Goal: Task Accomplishment & Management: Complete application form

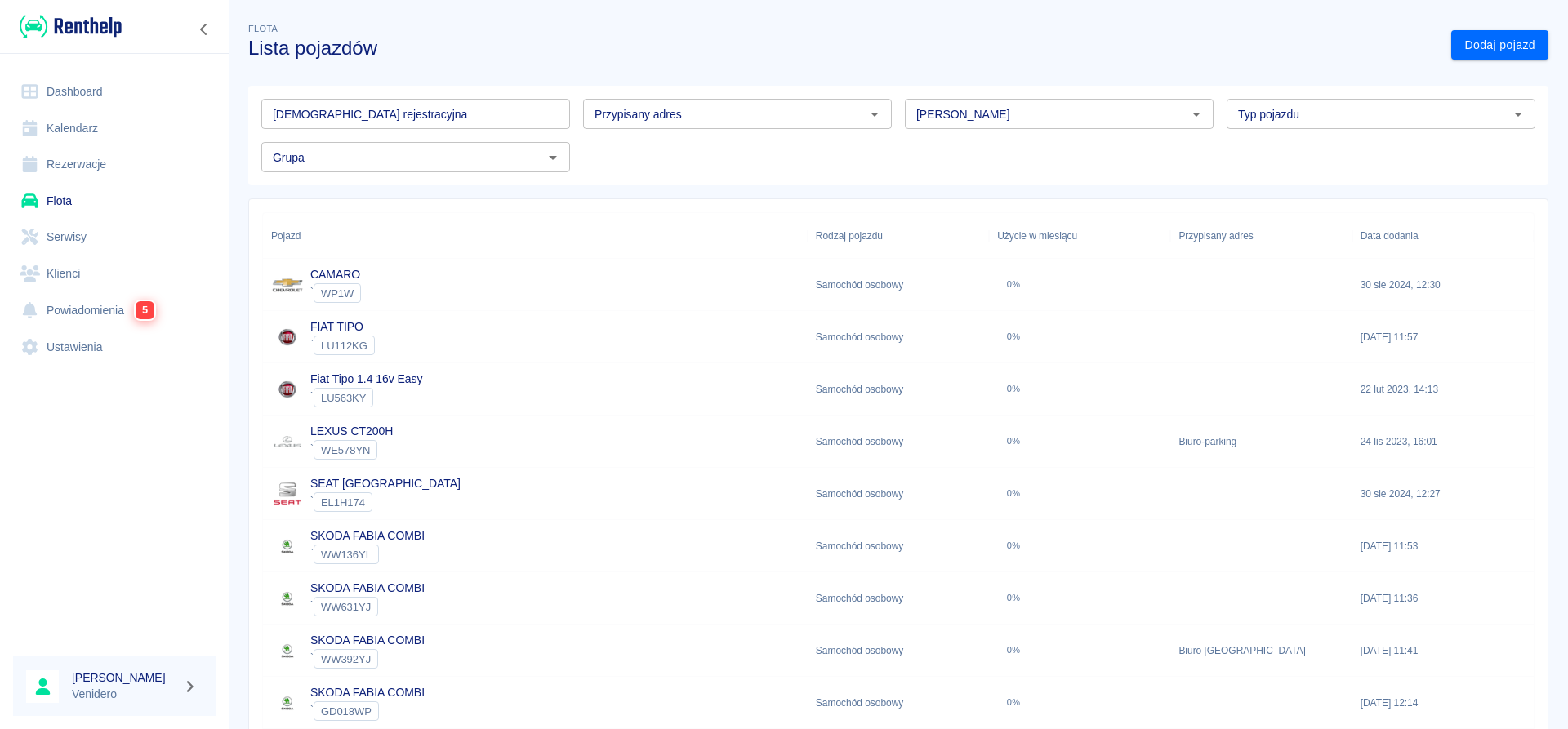
click at [350, 114] on input "[DEMOGRAPHIC_DATA] rejestracyjna" at bounding box center [416, 114] width 309 height 30
click at [77, 241] on link "Serwisy" at bounding box center [115, 236] width 203 height 37
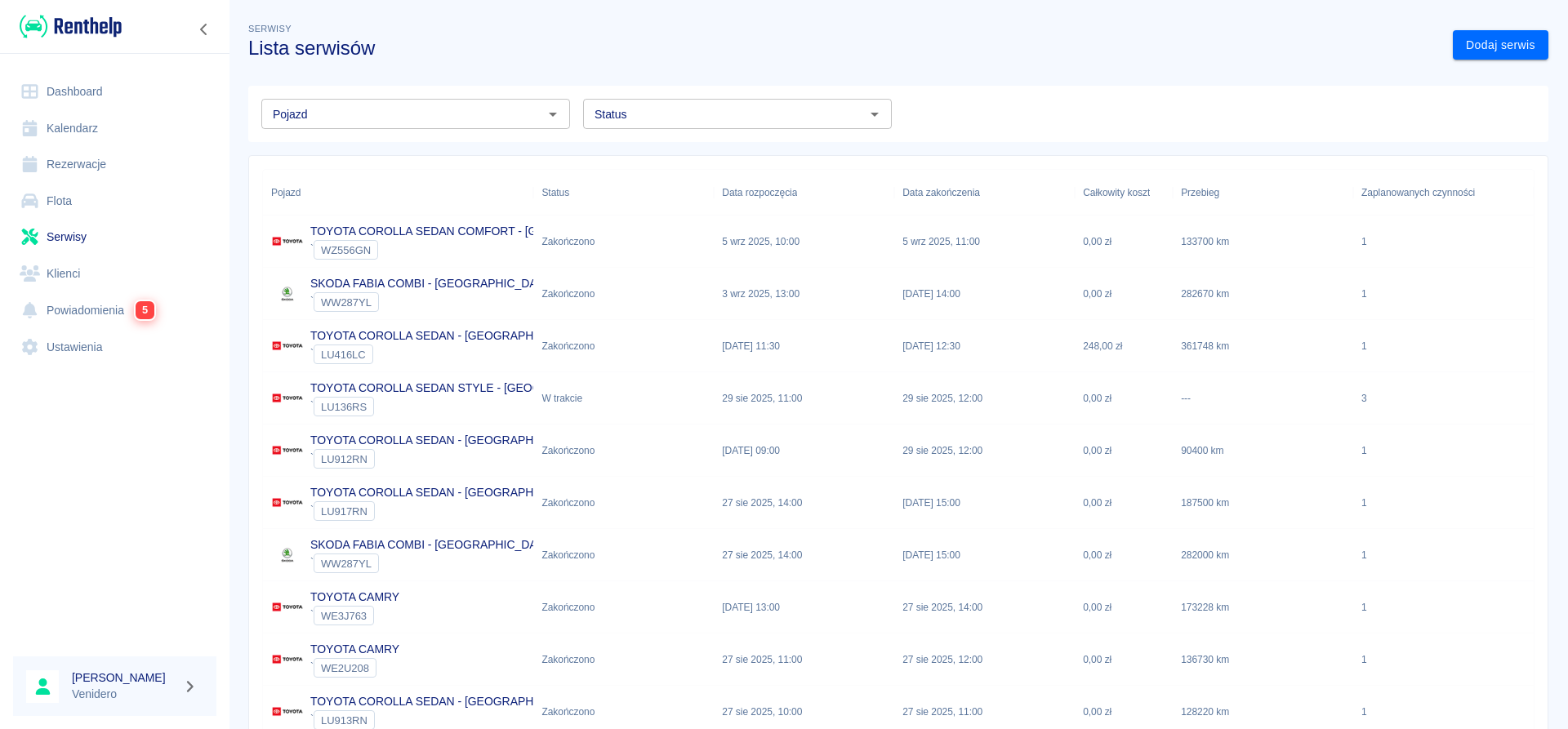
click at [445, 230] on p "TOYOTA COROLLA SEDAN COMFORT - [GEOGRAPHIC_DATA]" at bounding box center [477, 231] width 333 height 17
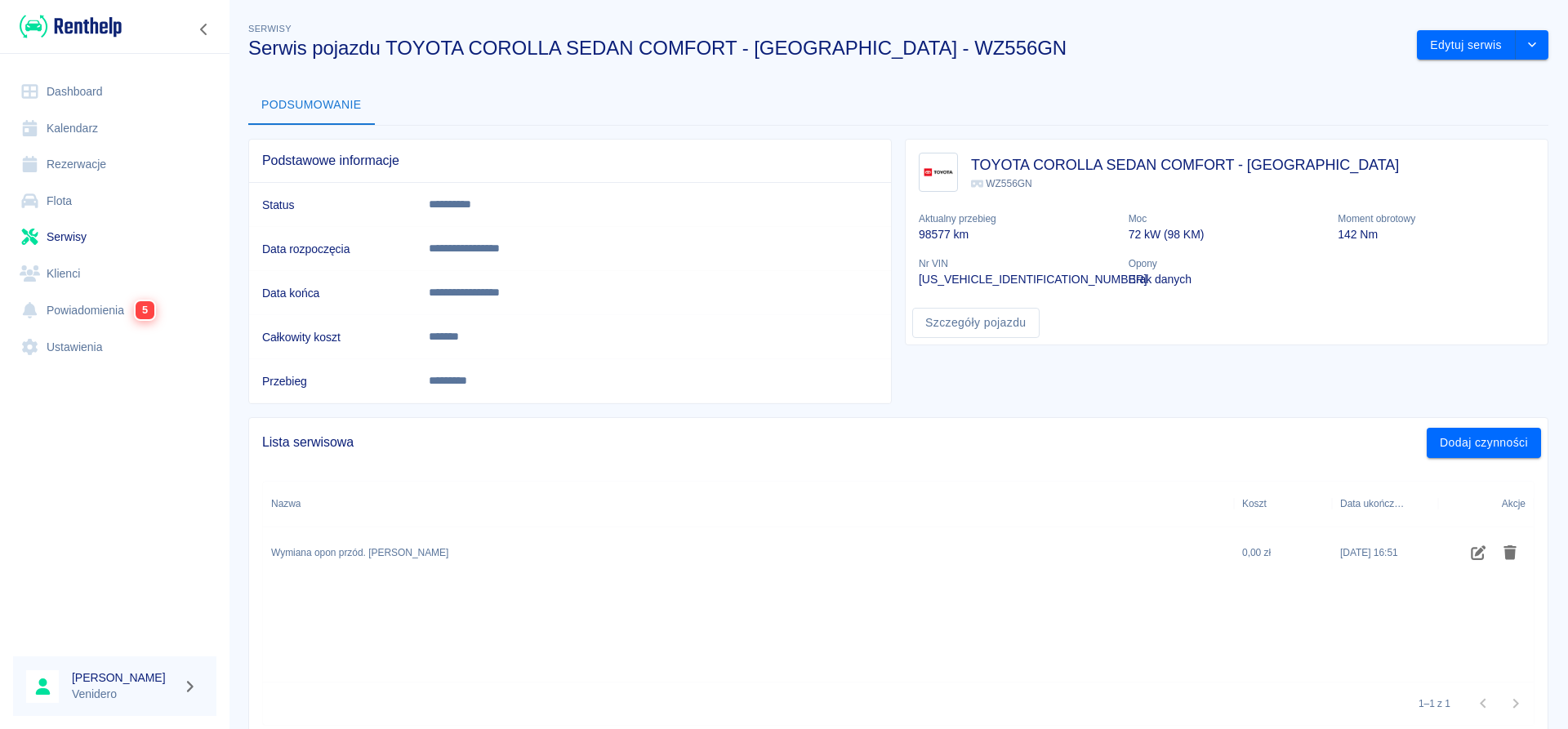
click at [53, 229] on link "Serwisy" at bounding box center [115, 236] width 203 height 37
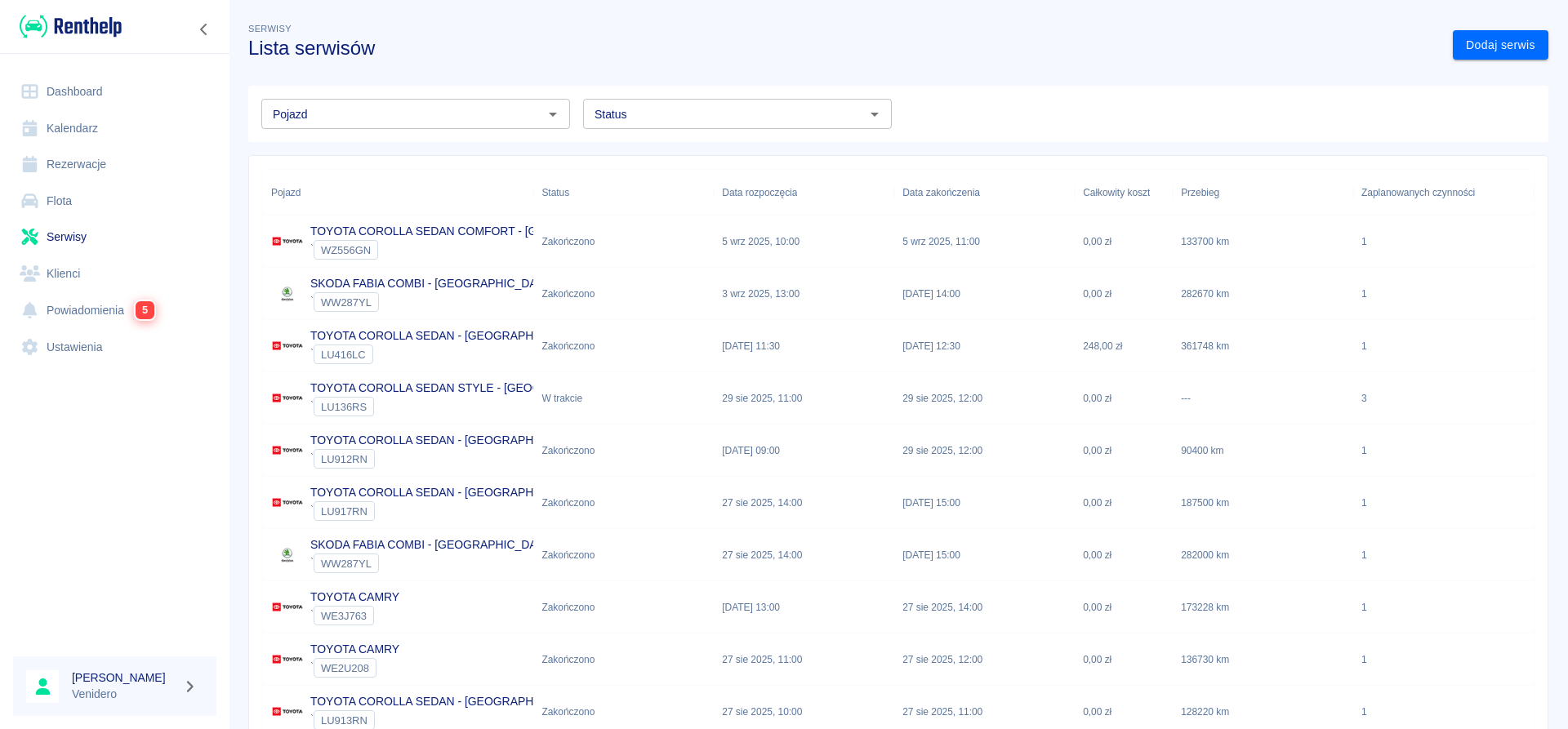
click at [667, 120] on input "Status" at bounding box center [724, 114] width 272 height 20
click at [649, 150] on li "Zaplanowano" at bounding box center [738, 149] width 309 height 27
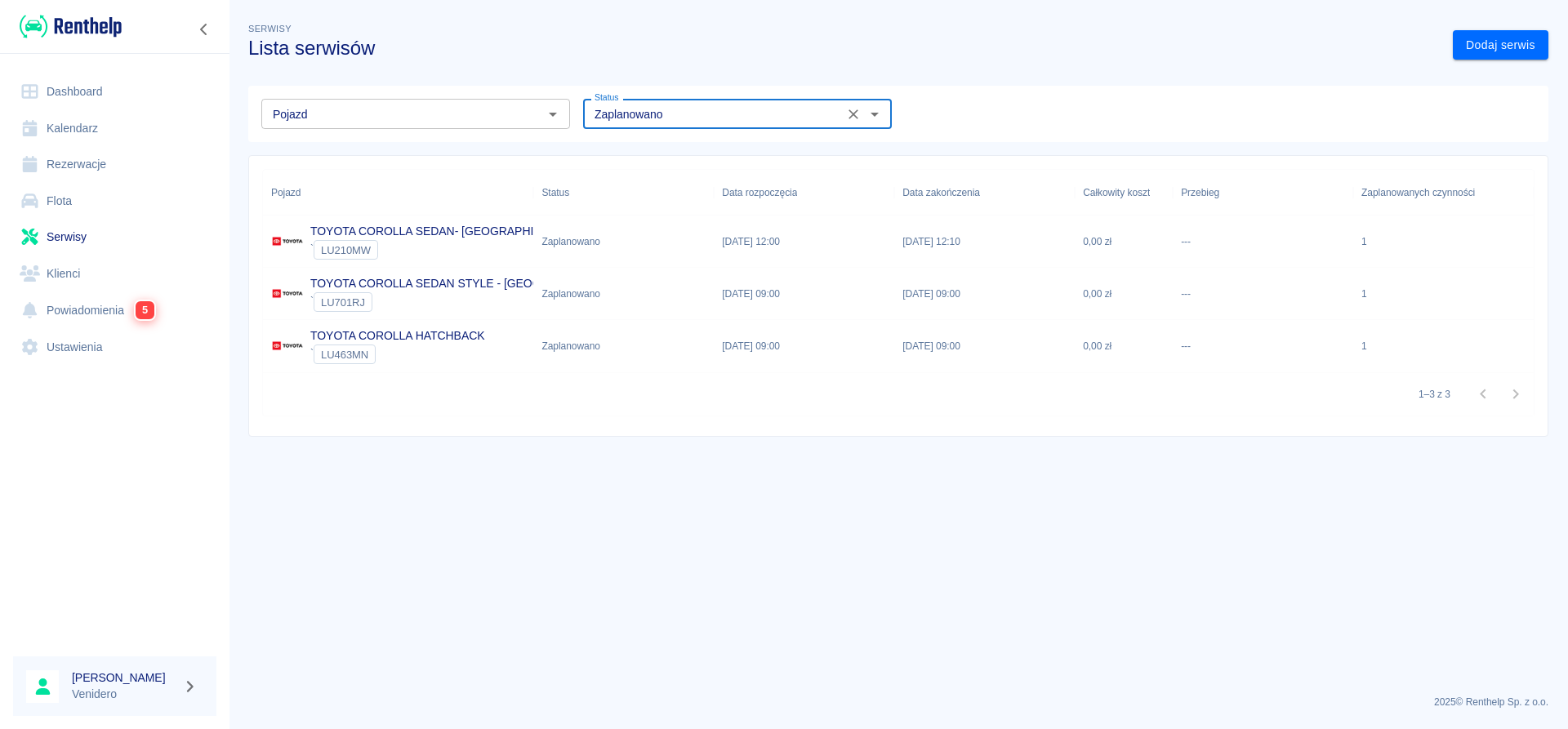
click at [658, 118] on input "Zaplanowano" at bounding box center [713, 114] width 250 height 20
click at [653, 171] on li "W trakcie" at bounding box center [738, 176] width 309 height 27
type input "W trakcie"
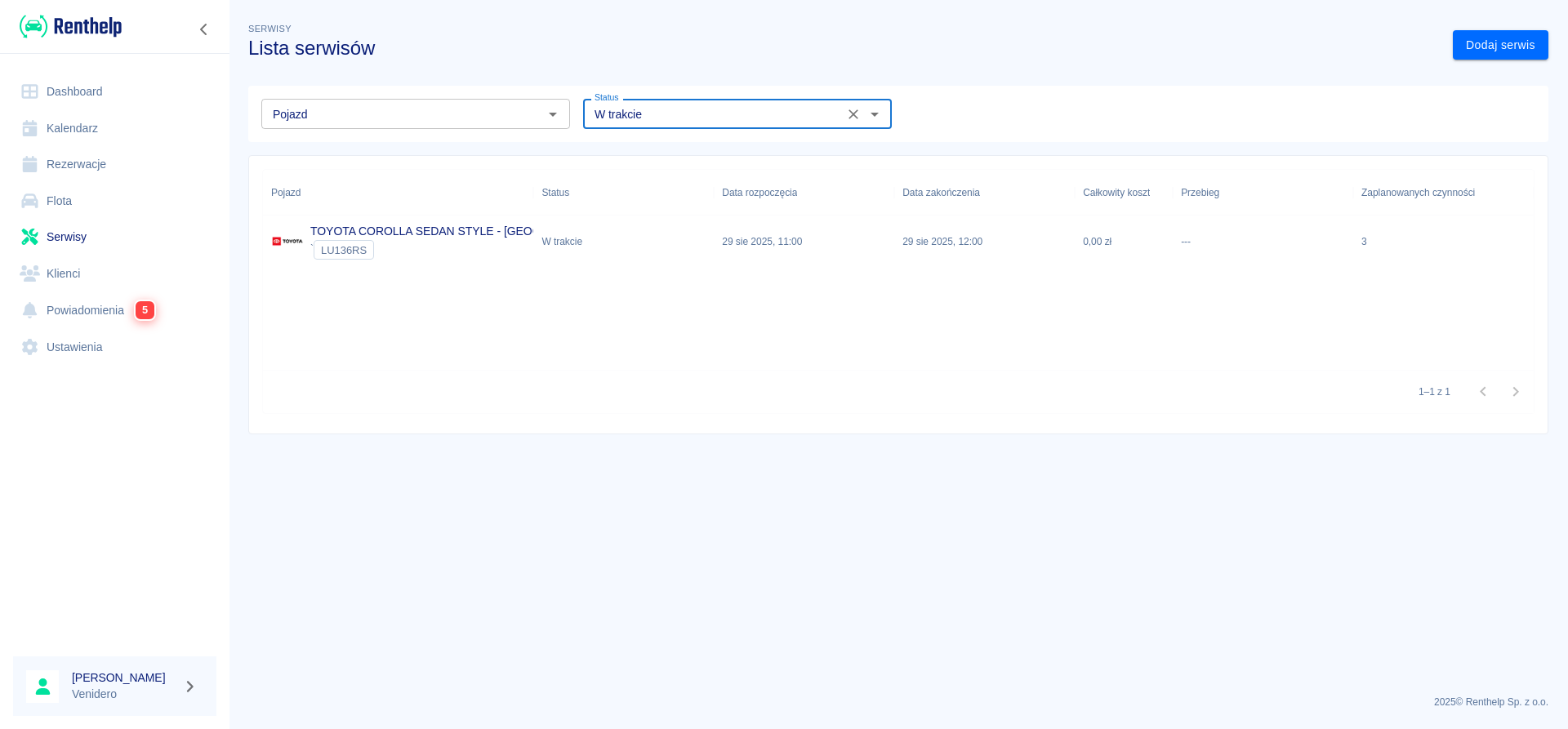
click at [483, 234] on p "TOYOTA COROLLA SEDAN STYLE - [GEOGRAPHIC_DATA]" at bounding box center [466, 231] width 312 height 17
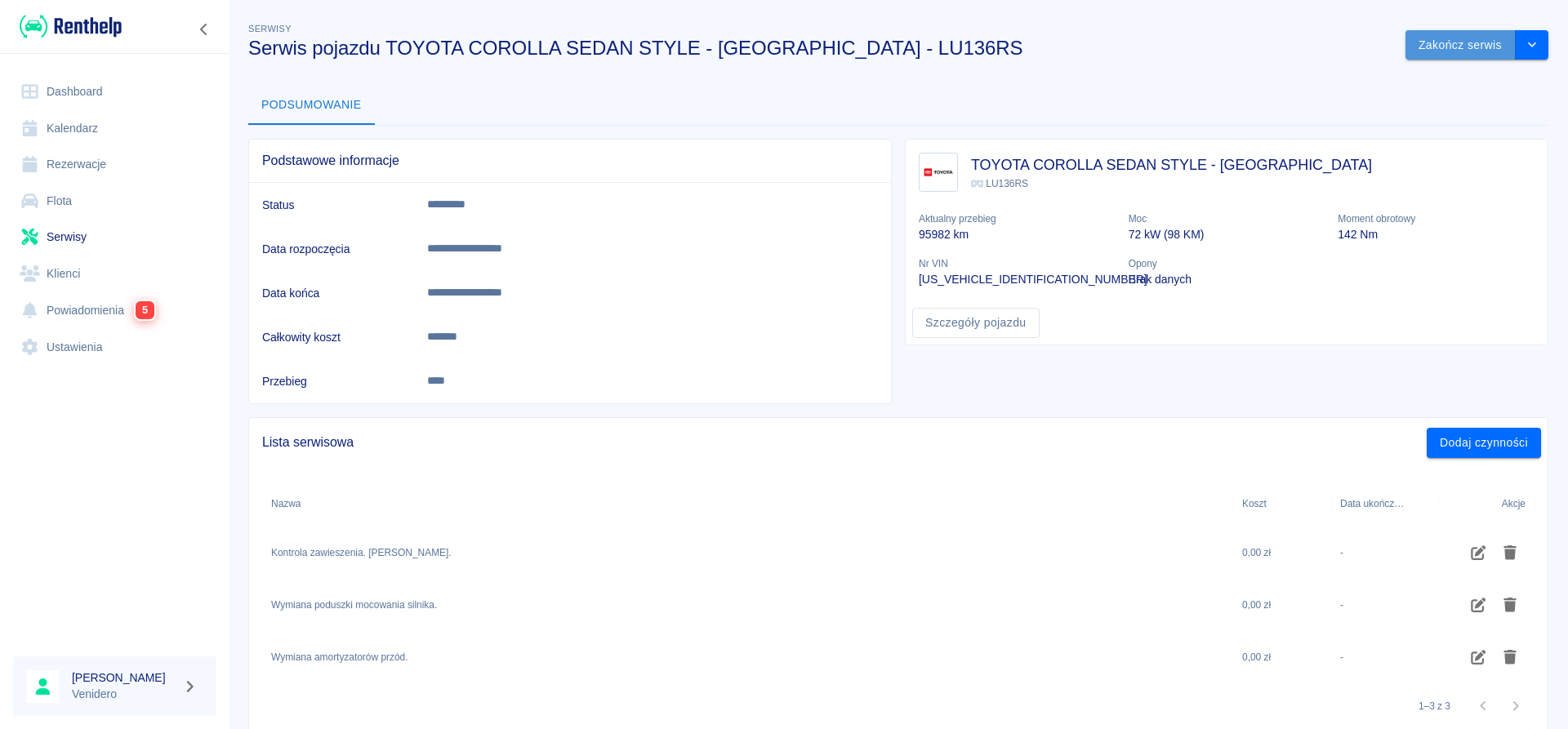
click at [1475, 43] on button "Zakończ serwis" at bounding box center [1460, 45] width 111 height 30
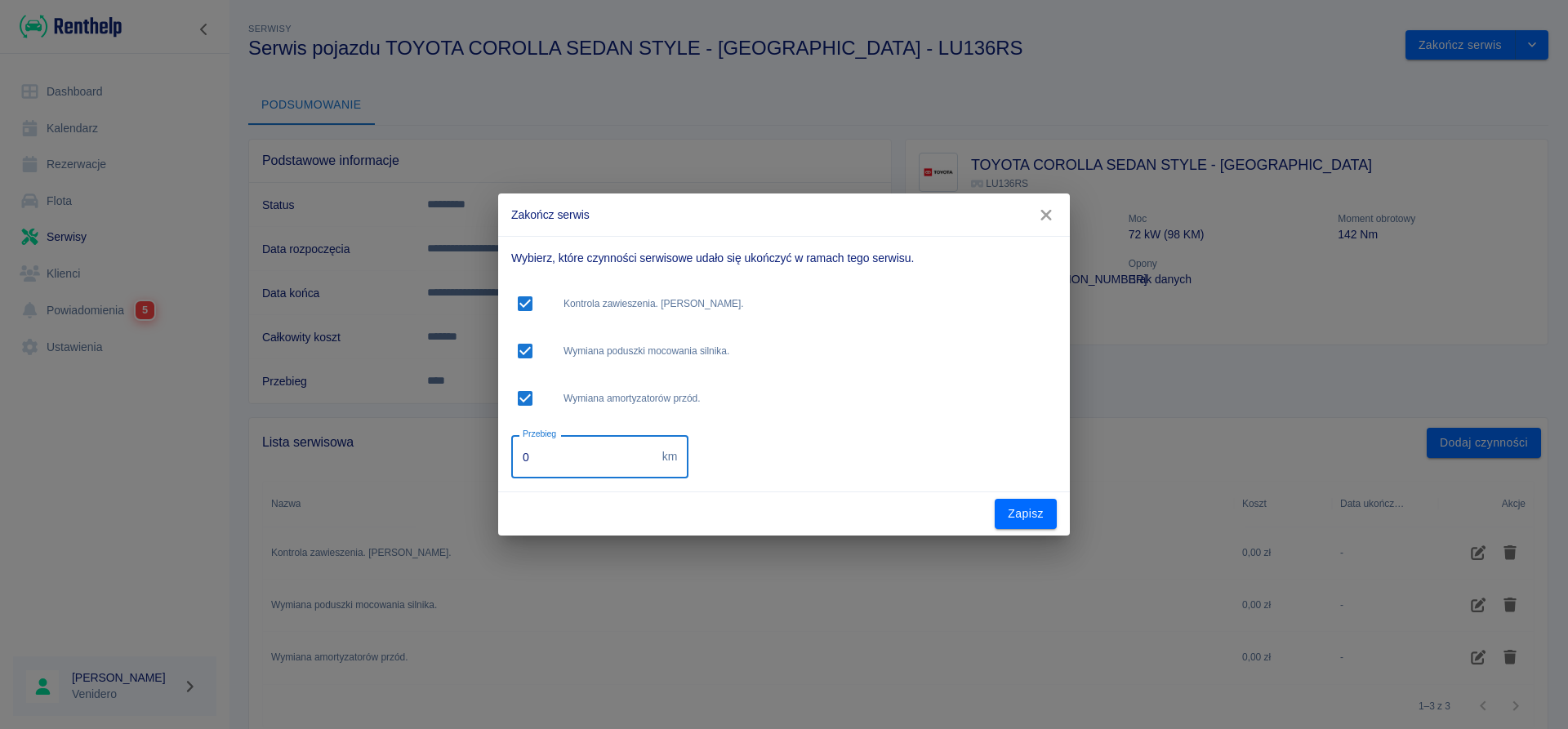
drag, startPoint x: 624, startPoint y: 460, endPoint x: 401, endPoint y: 462, distance: 223.0
click at [512, 463] on input "0" at bounding box center [584, 456] width 145 height 43
type input "137037"
click at [1052, 517] on button "Zapisz" at bounding box center [1025, 514] width 62 height 30
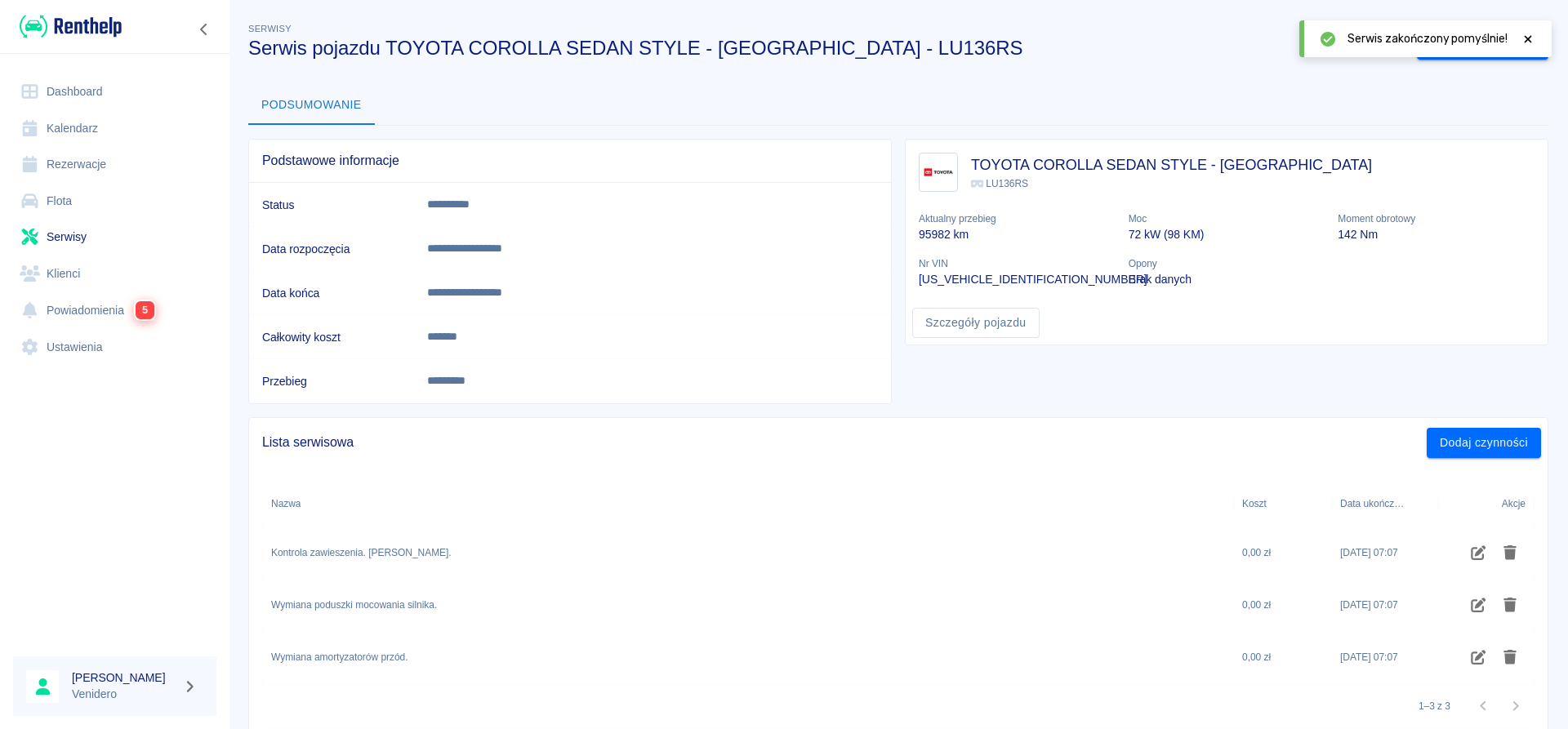
click at [1528, 41] on icon at bounding box center [1528, 39] width 15 height 11
click at [66, 228] on link "Serwisy" at bounding box center [115, 236] width 203 height 37
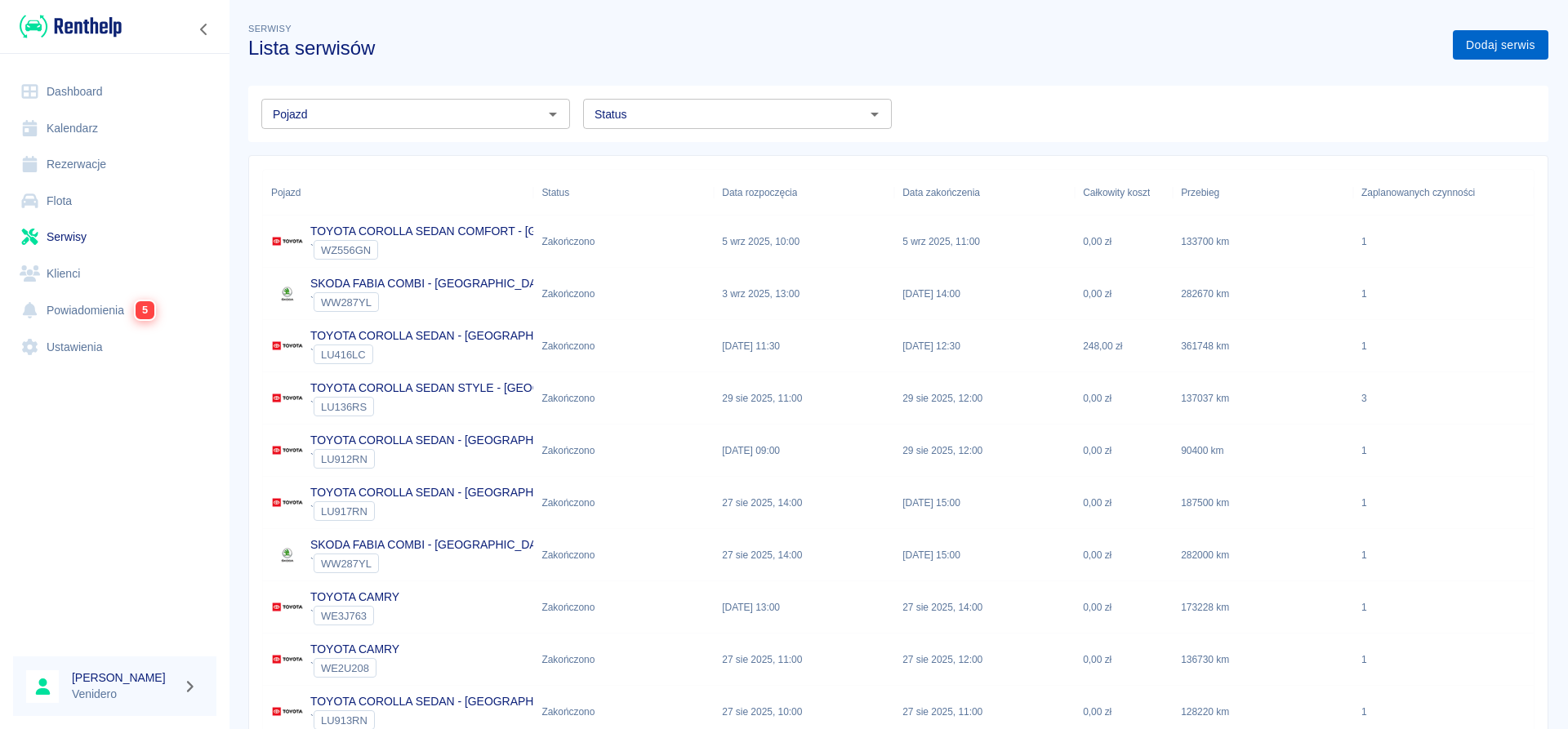
drag, startPoint x: 1473, startPoint y: 61, endPoint x: 1476, endPoint y: 53, distance: 8.5
click at [1474, 61] on div "Serwisy Lista serwisów Dodaj serwis Pojazd Pojazd Status Status Pojazd Status D…" at bounding box center [898, 405] width 1340 height 796
click at [1476, 53] on link "Dodaj serwis" at bounding box center [1501, 45] width 96 height 30
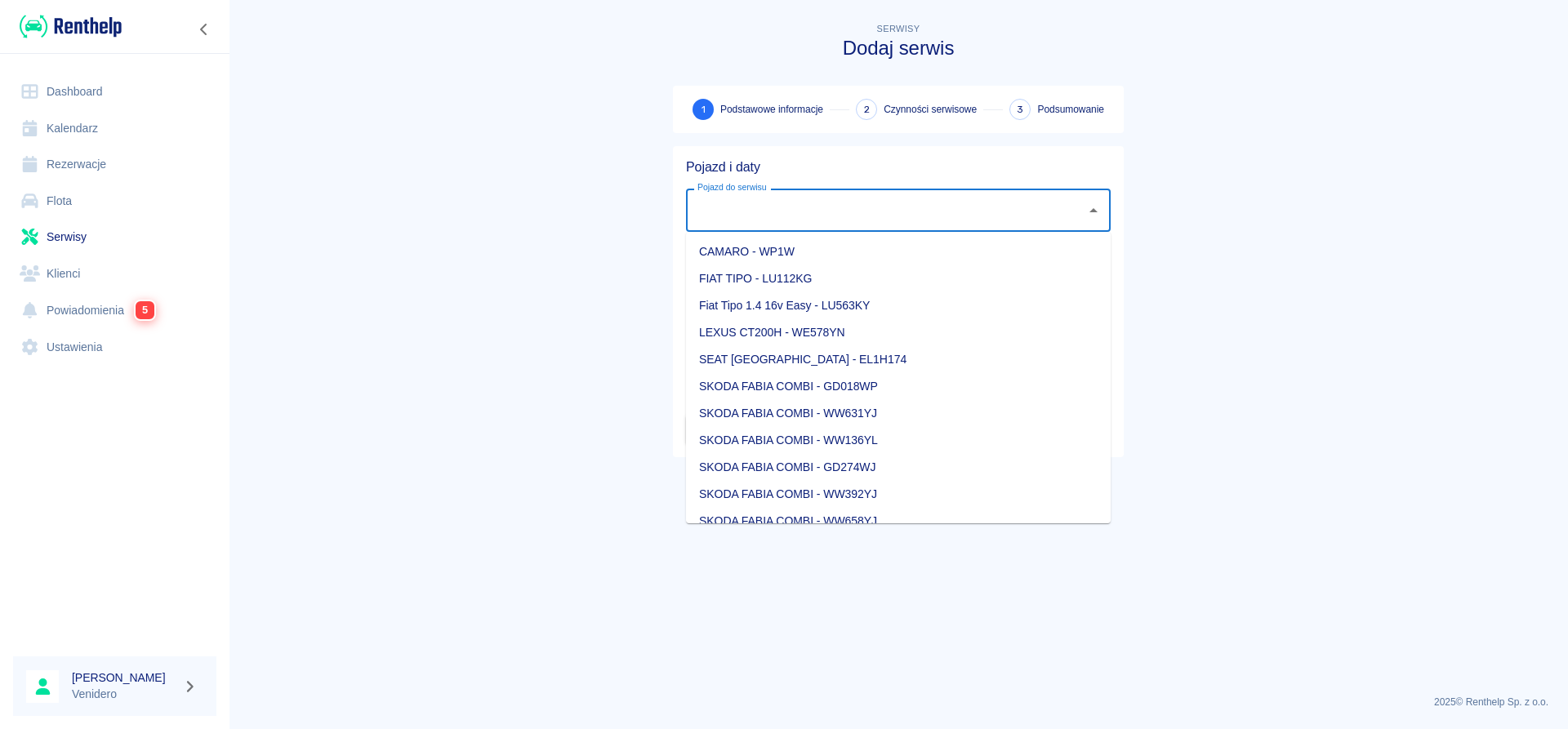
click at [891, 200] on input "Pojazd do serwisu" at bounding box center [886, 210] width 385 height 29
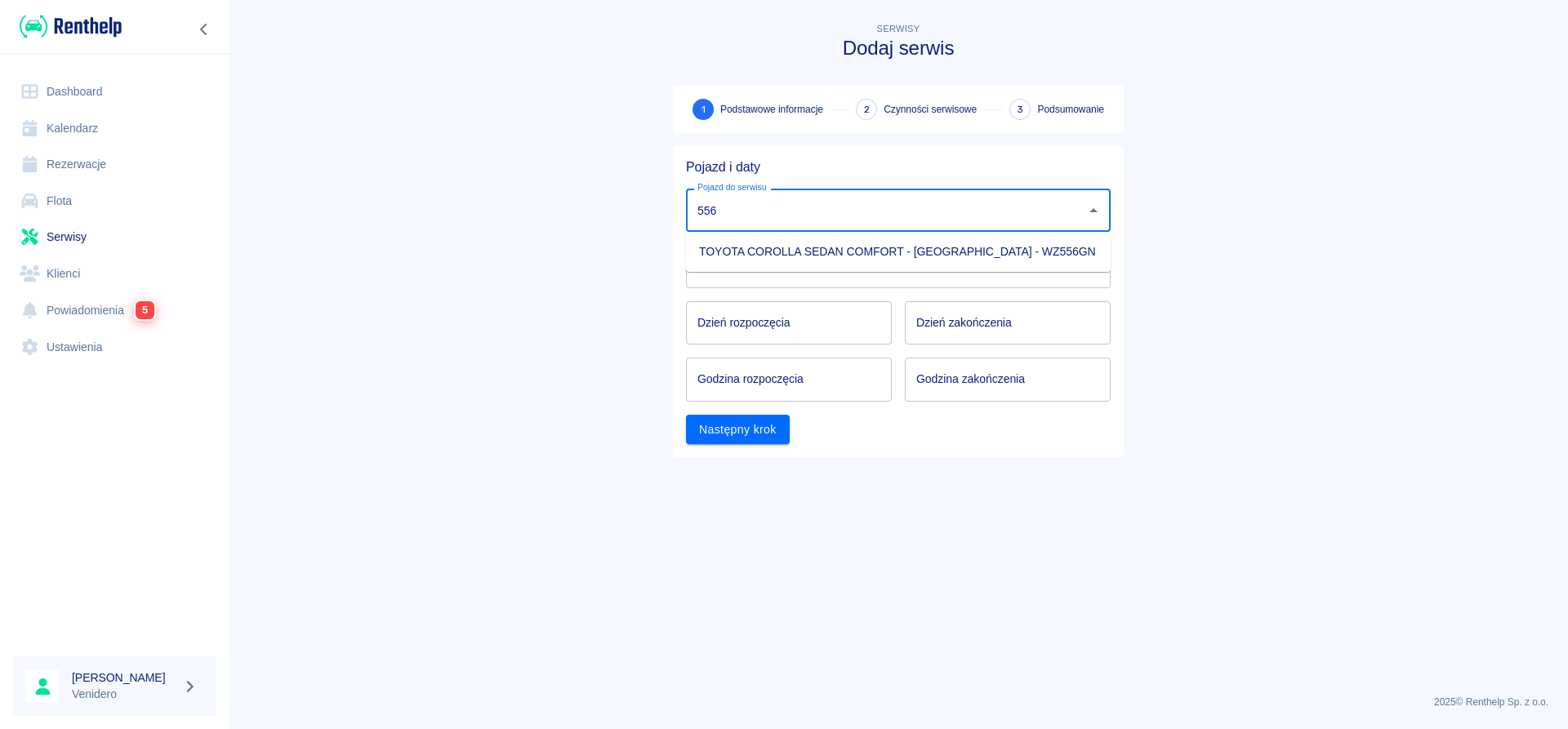
click at [809, 245] on li "TOYOTA COROLLA SEDAN COMFORT - [GEOGRAPHIC_DATA] - WZ556GN" at bounding box center [899, 251] width 425 height 27
type input "TOYOTA COROLLA SEDAN COMFORT - [GEOGRAPHIC_DATA] - WZ556GN"
type input "DD.MM.YYYY"
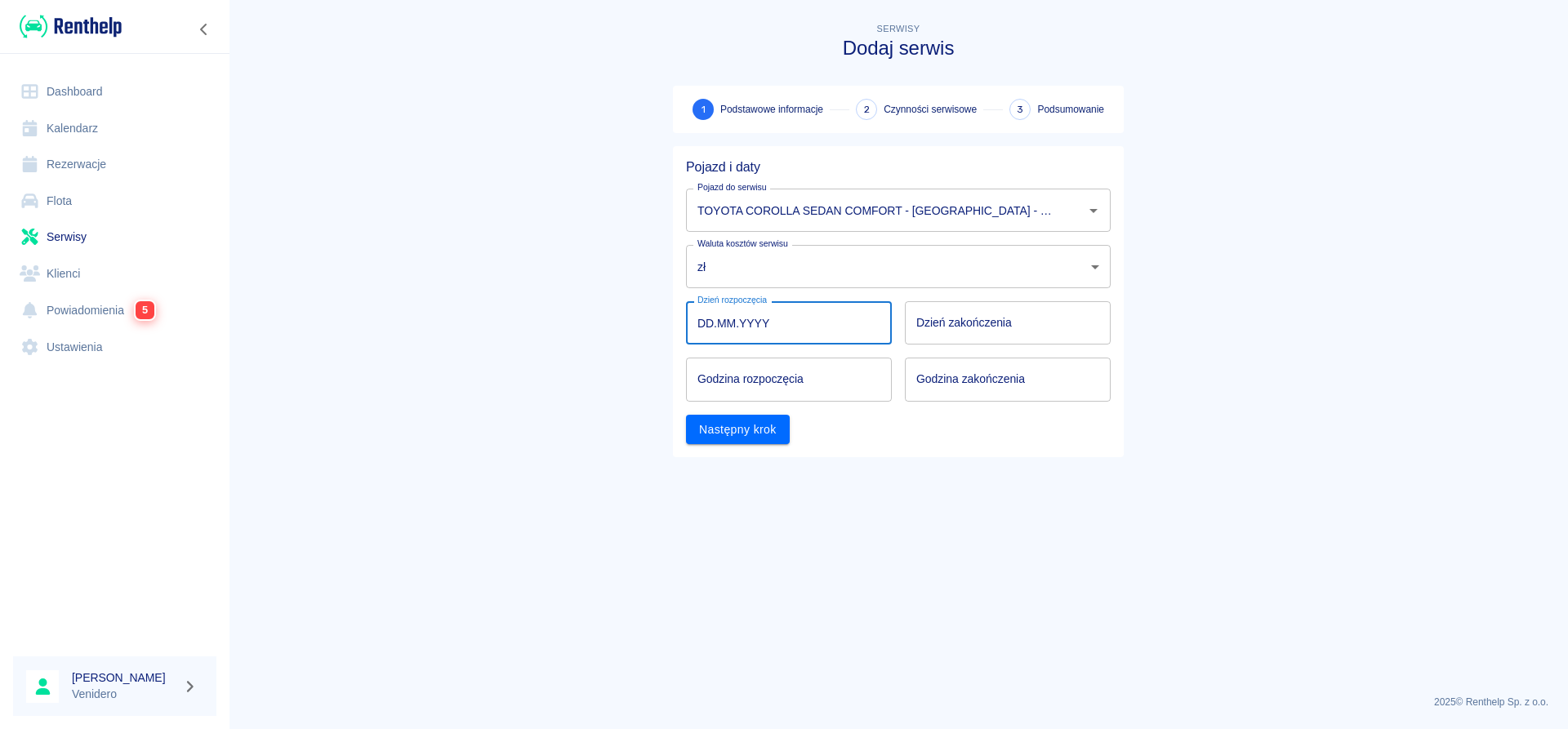
click at [743, 335] on input "DD.MM.YYYY" at bounding box center [789, 322] width 205 height 43
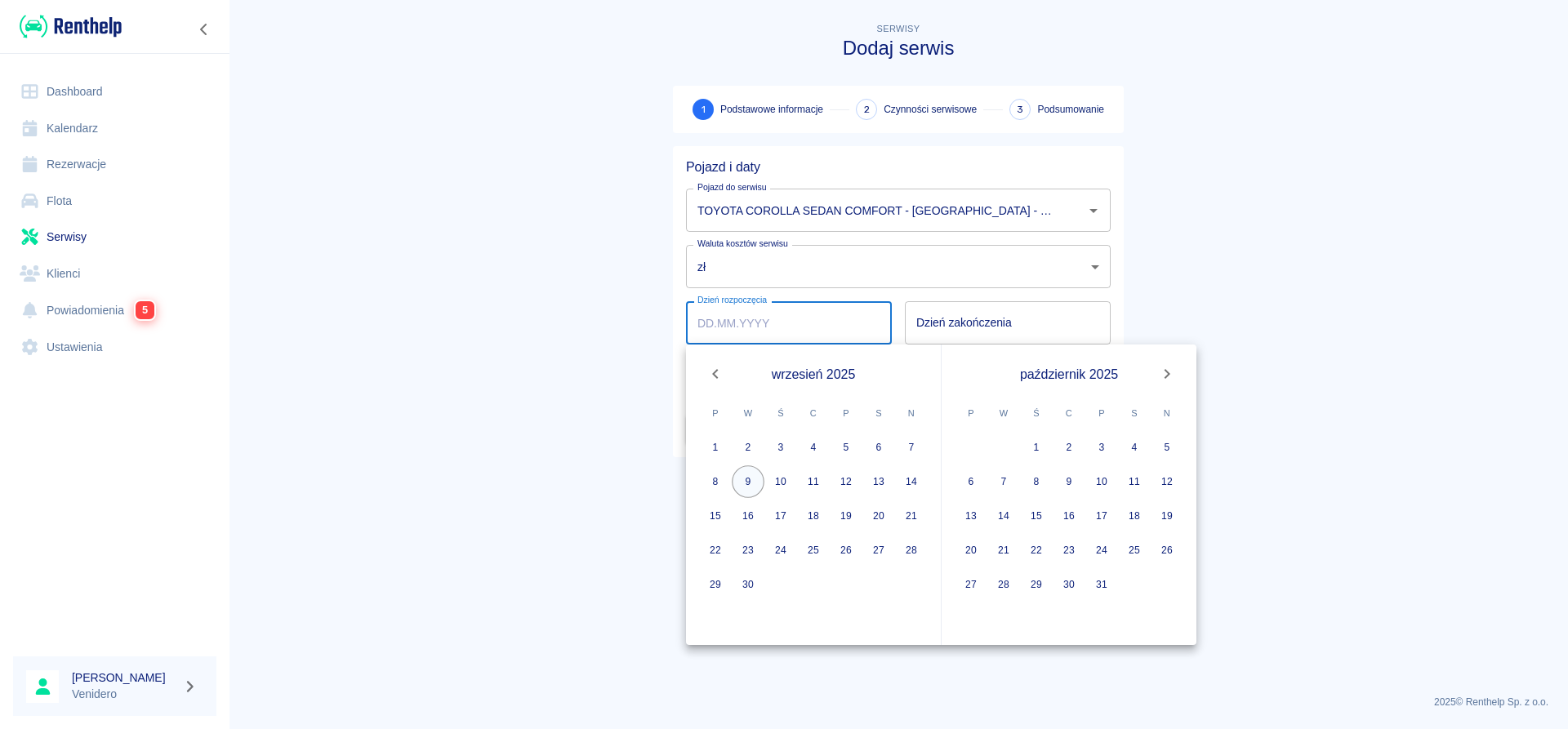
click at [747, 479] on button "9" at bounding box center [748, 482] width 33 height 33
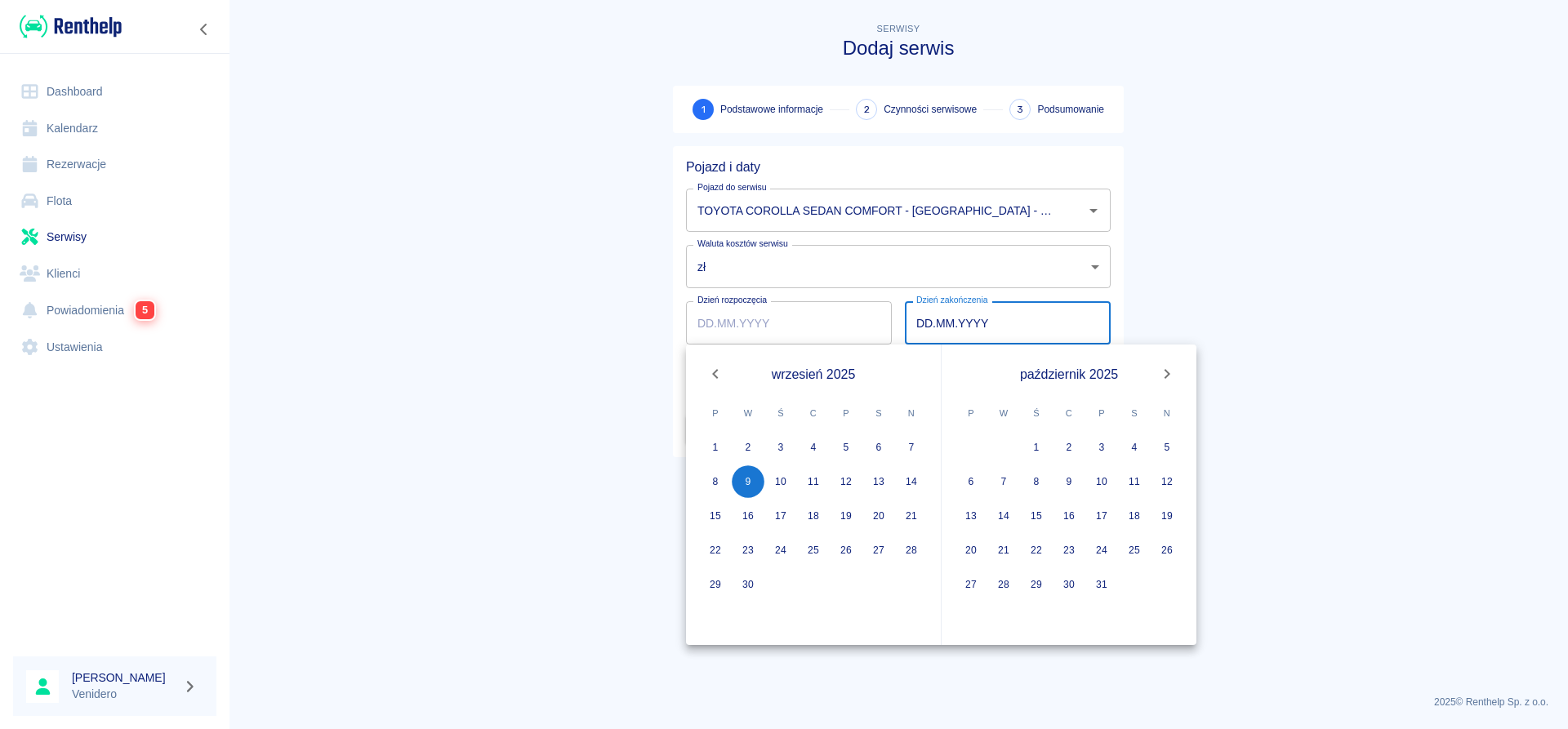
type input "[DATE]"
type input "DD.MM.YYYY"
click at [975, 324] on input "DD.MM.YYYY" at bounding box center [1007, 322] width 205 height 43
click at [742, 489] on button "9" at bounding box center [748, 482] width 33 height 33
type input "[DATE]"
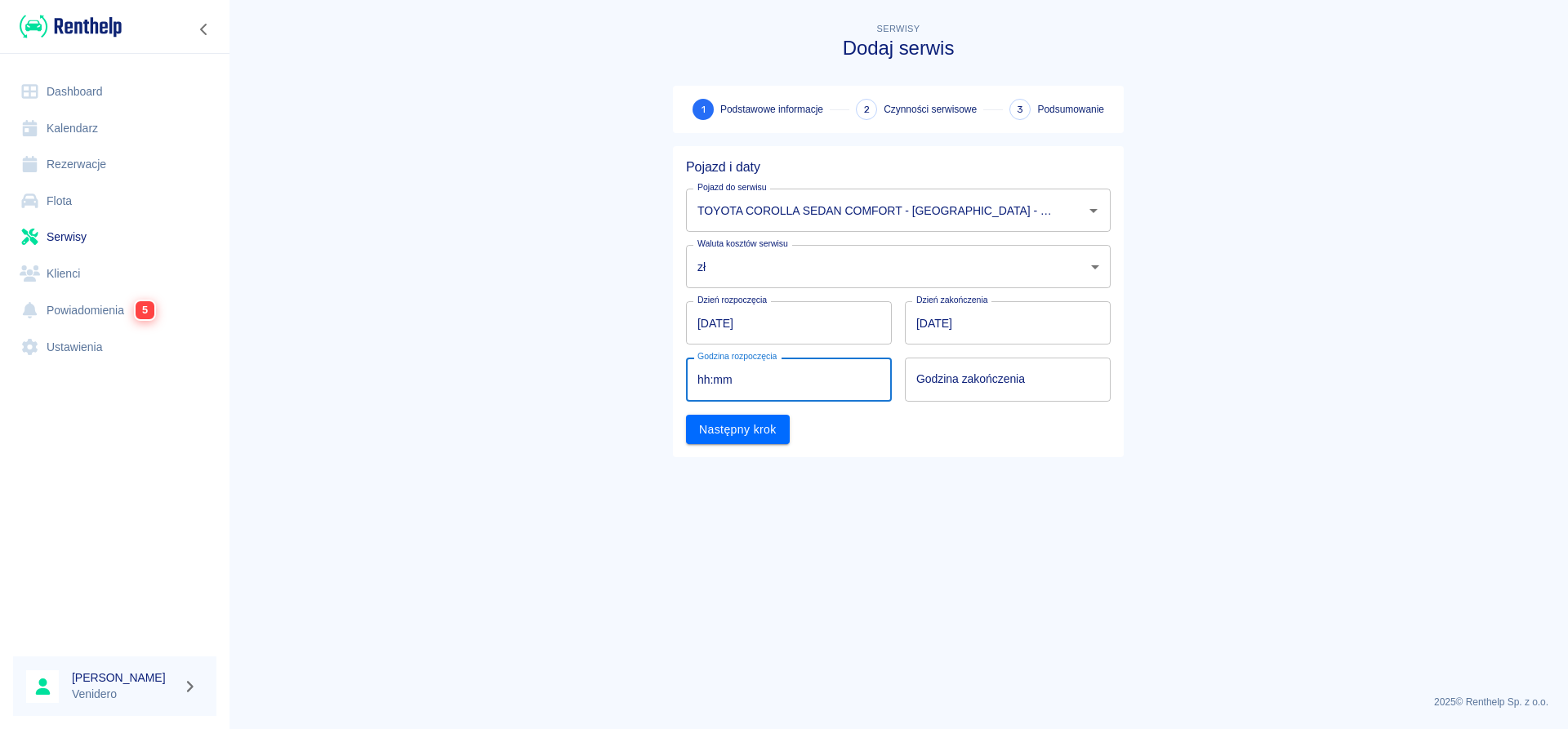
click at [748, 371] on input "hh:mm" at bounding box center [783, 379] width 195 height 43
type input "08:00"
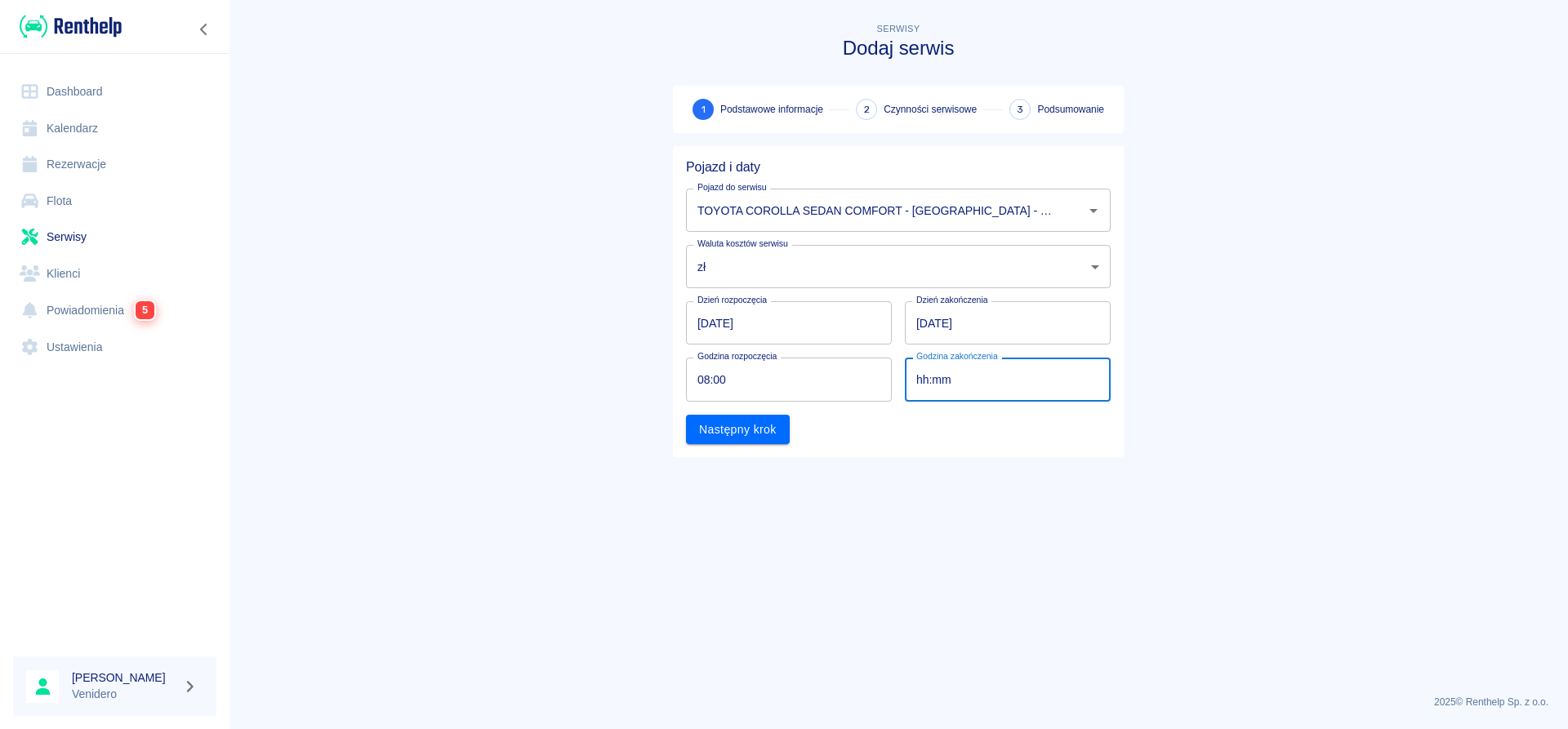
drag, startPoint x: 959, startPoint y: 372, endPoint x: 948, endPoint y: 376, distance: 11.7
click at [955, 375] on input "hh:mm" at bounding box center [1001, 379] width 195 height 43
type input "09:00"
click at [739, 428] on button "Następny krok" at bounding box center [738, 430] width 104 height 30
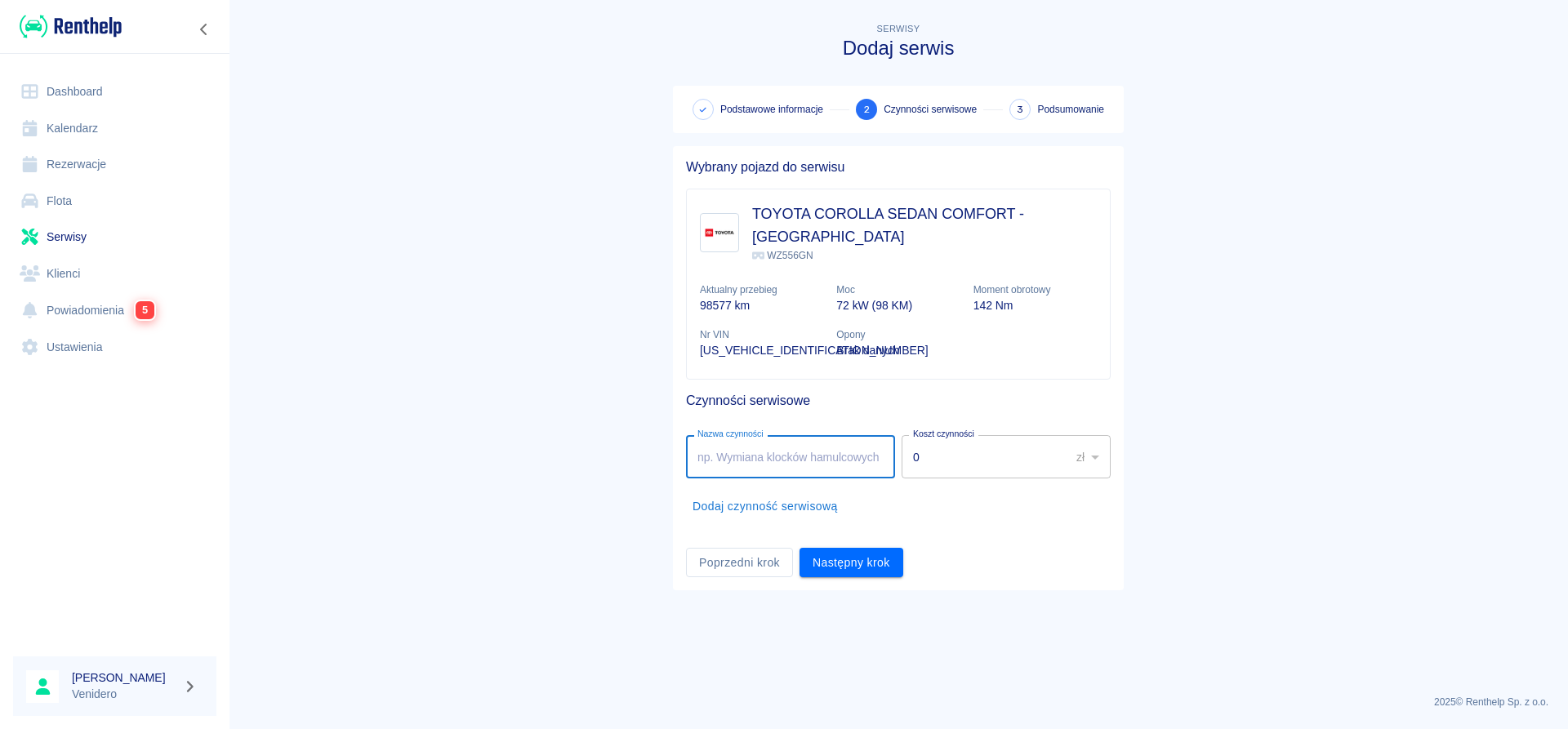
click at [742, 435] on input "Nazwa czynności" at bounding box center [791, 456] width 209 height 43
type input "Zbieżność. Mexol"
click at [856, 547] on button "Następny krok" at bounding box center [852, 562] width 104 height 30
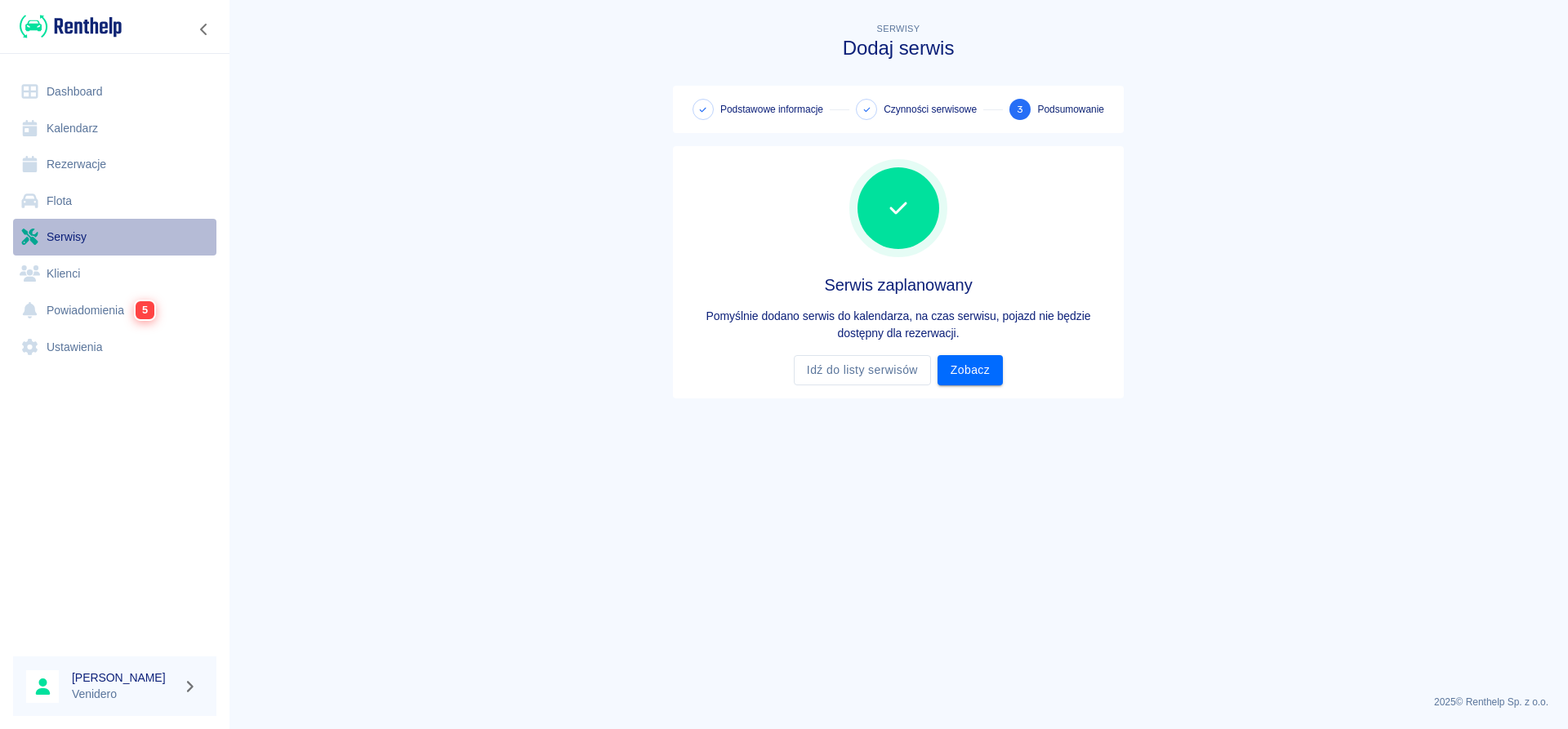
click at [88, 241] on link "Serwisy" at bounding box center [115, 236] width 203 height 37
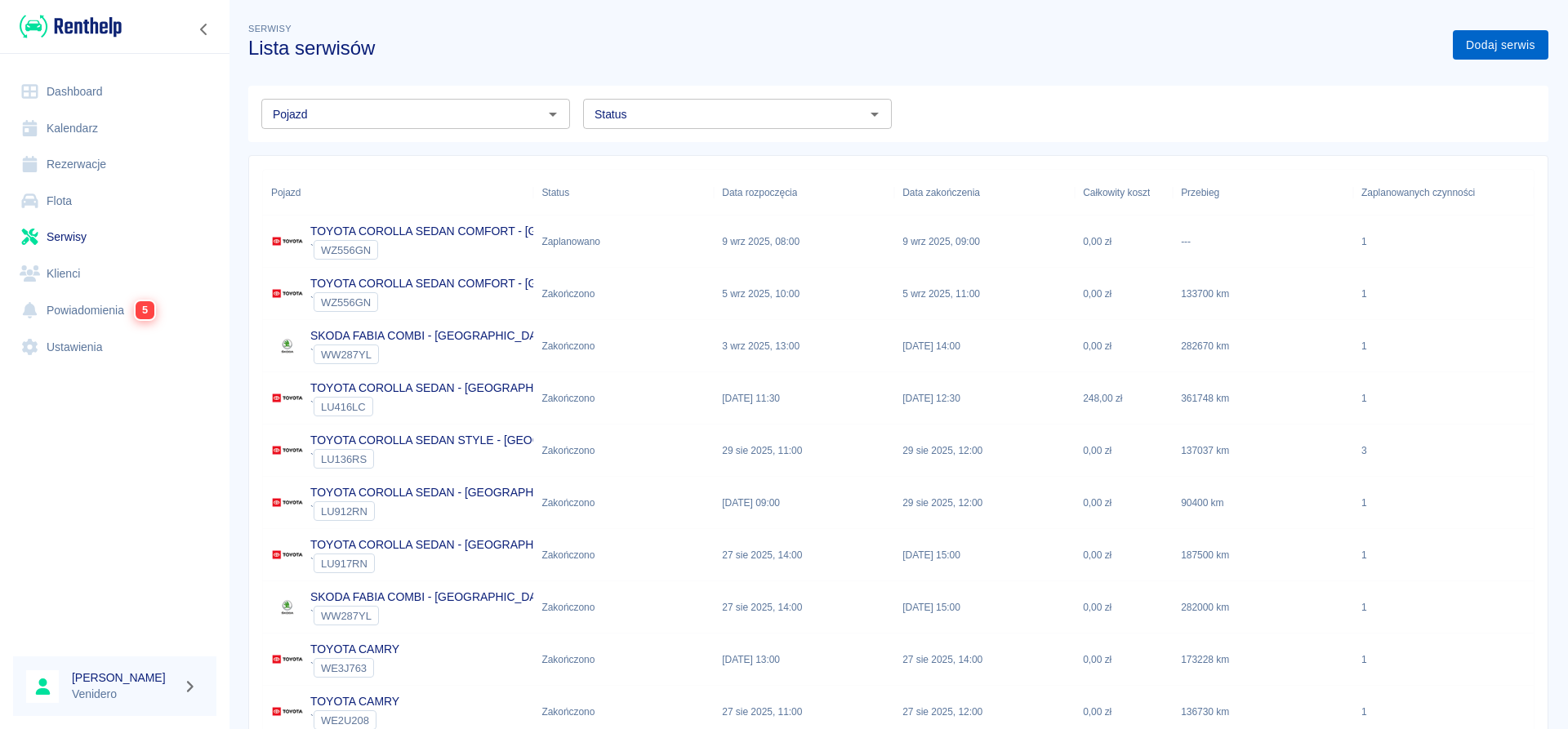
click at [1530, 49] on link "Dodaj serwis" at bounding box center [1501, 45] width 96 height 30
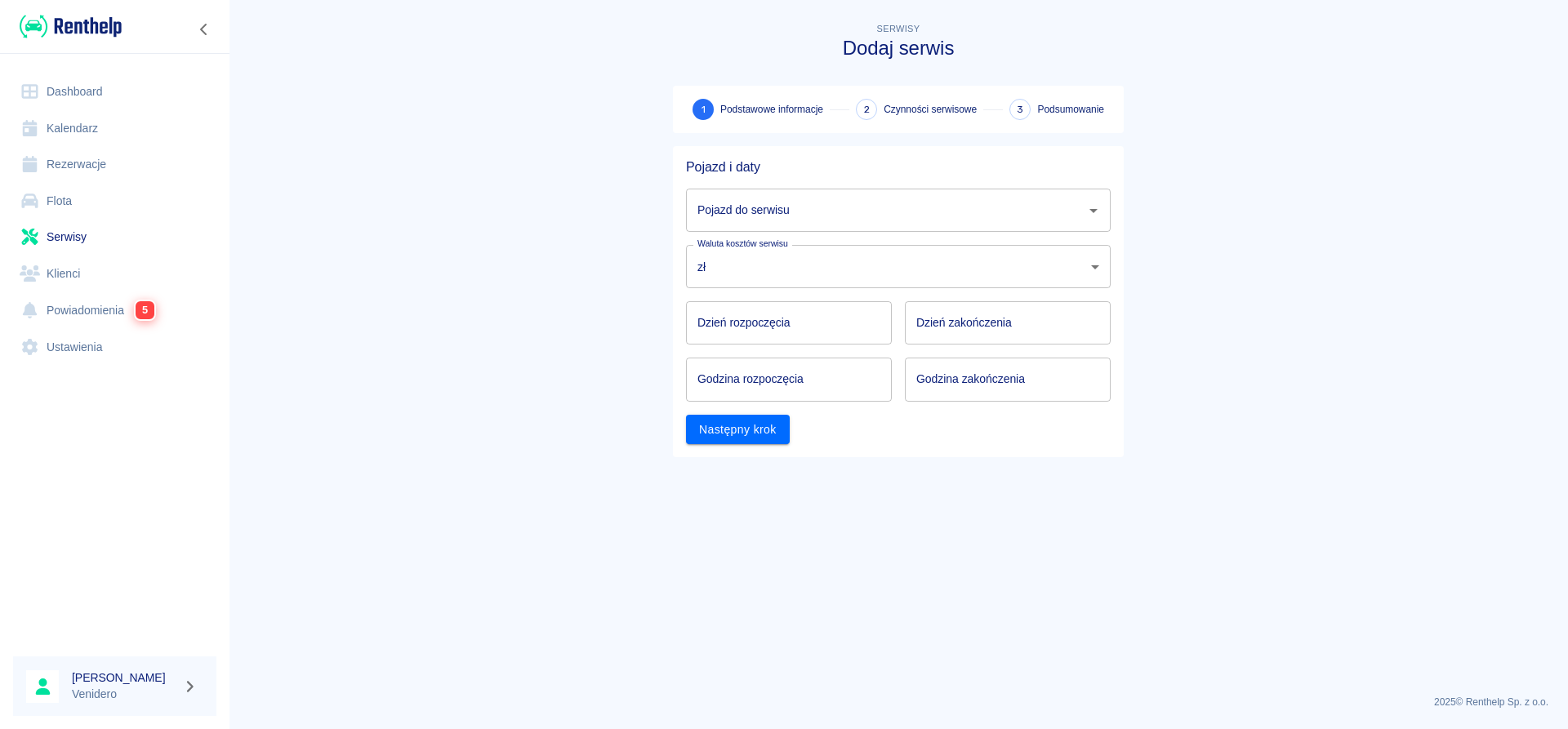
click at [771, 209] on input "Pojazd do serwisu" at bounding box center [886, 210] width 385 height 29
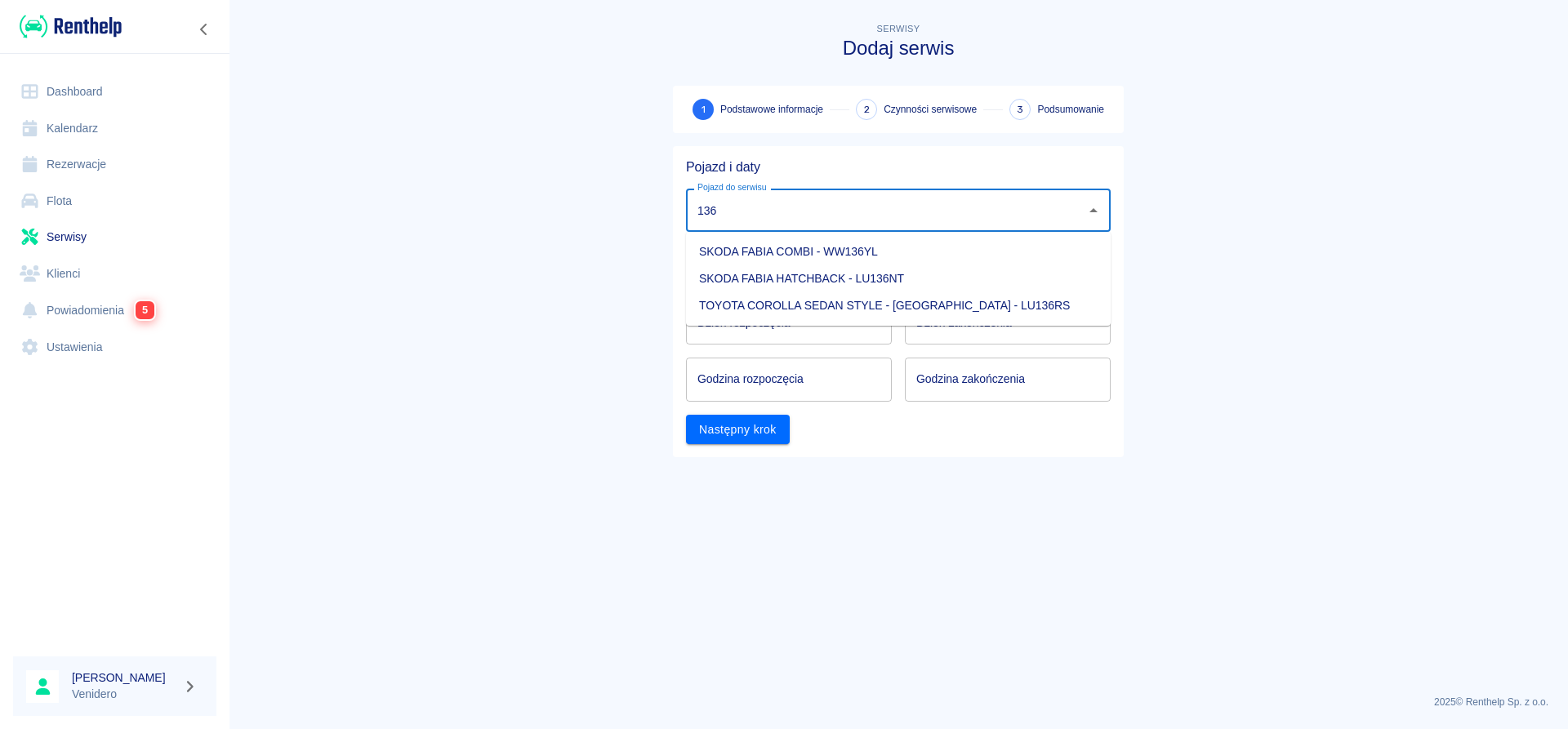
click at [819, 296] on li "TOYOTA COROLLA SEDAN STYLE - [GEOGRAPHIC_DATA] - LU136RS" at bounding box center [899, 305] width 425 height 27
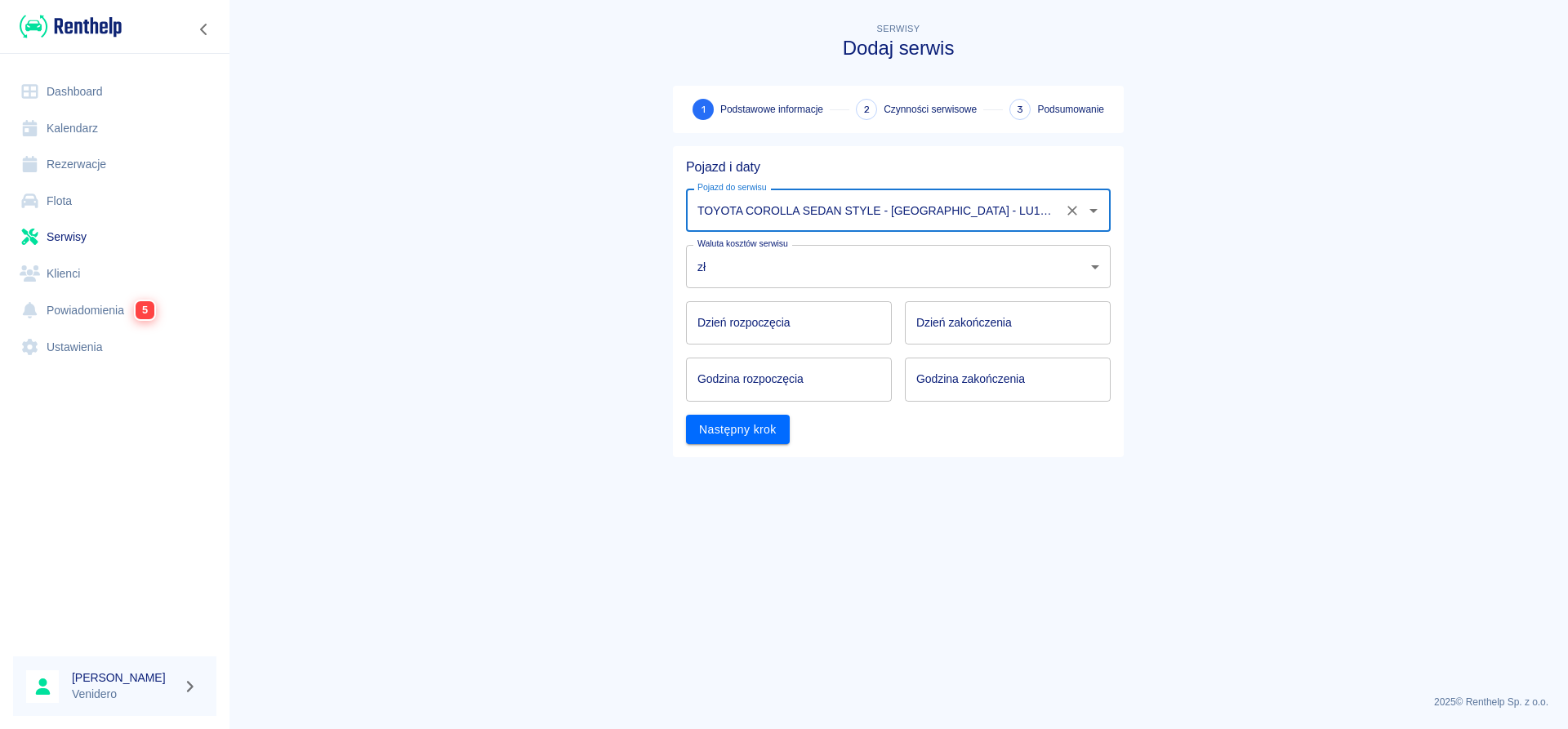
type input "TOYOTA COROLLA SEDAN STYLE - [GEOGRAPHIC_DATA] - LU136RS"
type input "DD.MM.YYYY"
click at [741, 327] on input "DD.MM.YYYY" at bounding box center [789, 322] width 205 height 43
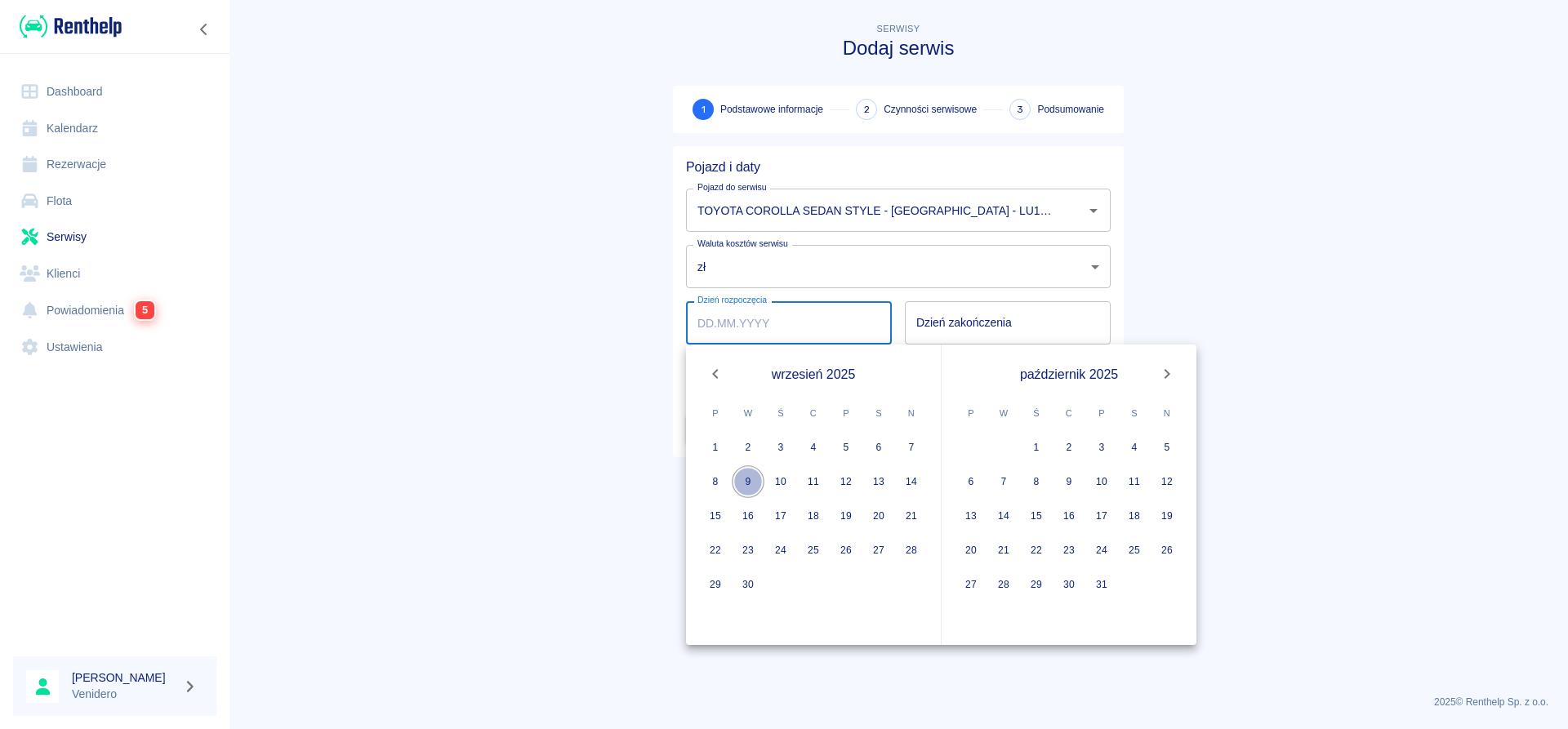
click at [745, 476] on button "9" at bounding box center [748, 482] width 33 height 33
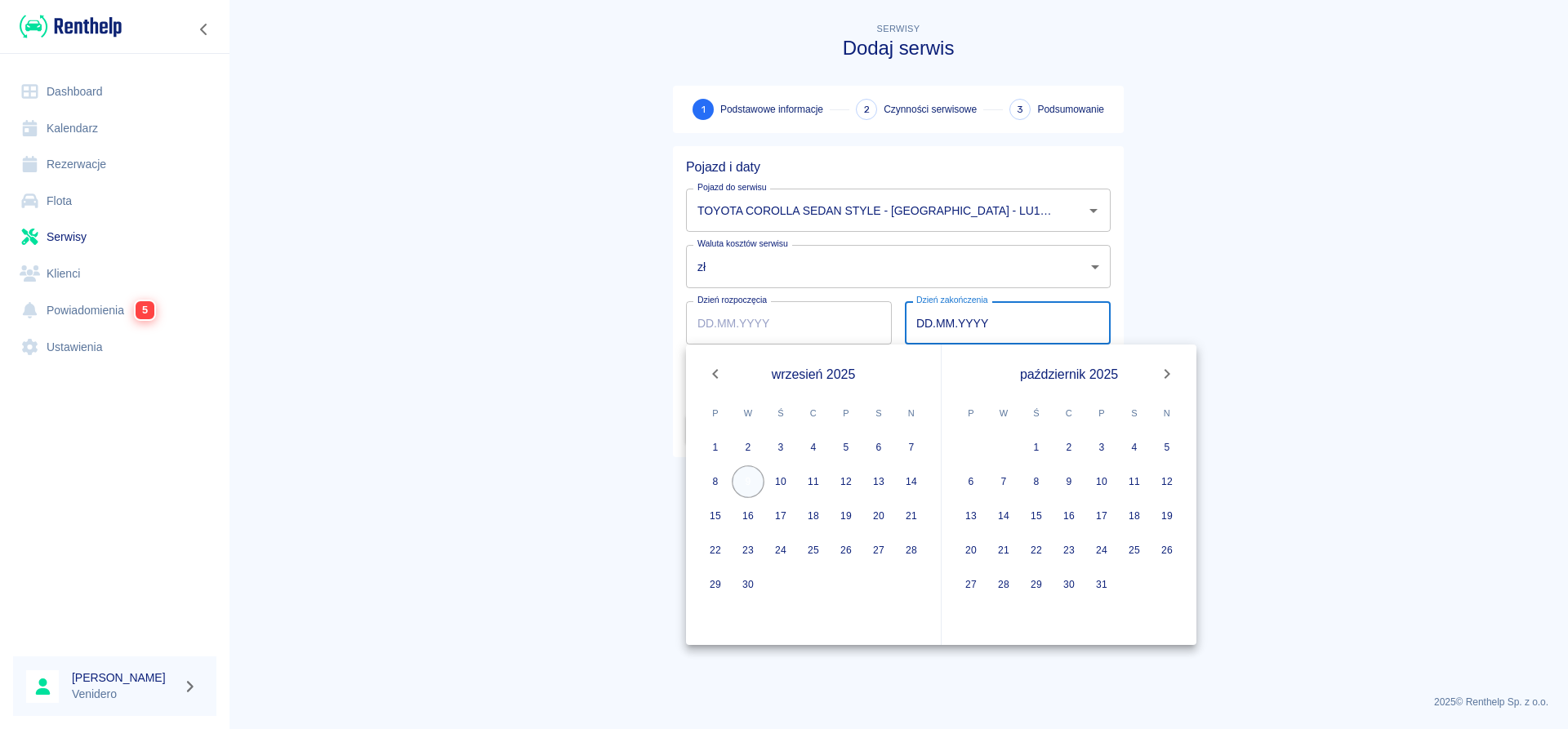
type input "[DATE]"
type input "DD.MM.YYYY"
click at [753, 480] on button "9" at bounding box center [748, 482] width 33 height 33
type input "[DATE]"
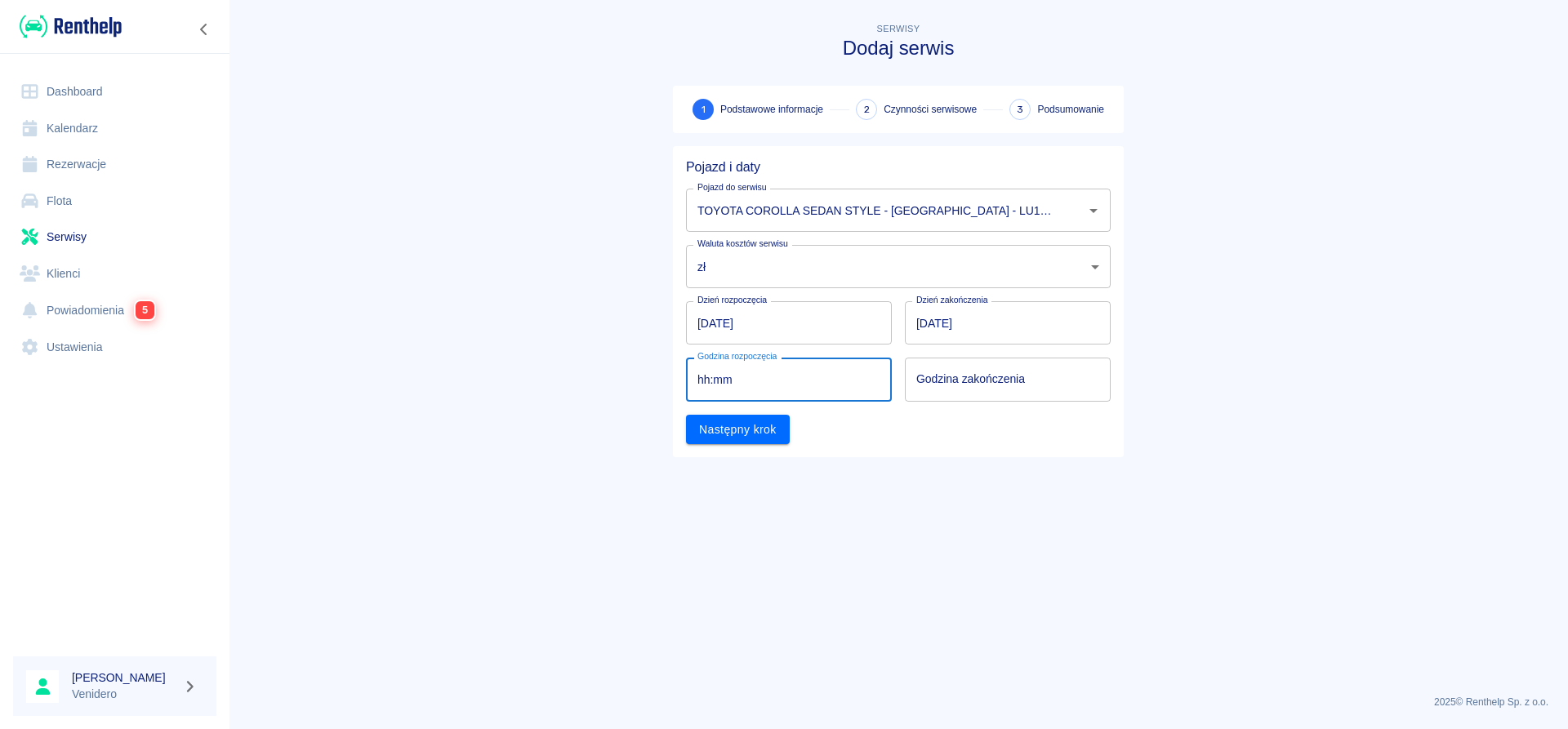
click at [731, 375] on input "hh:mm" at bounding box center [783, 379] width 195 height 43
type input "09:00"
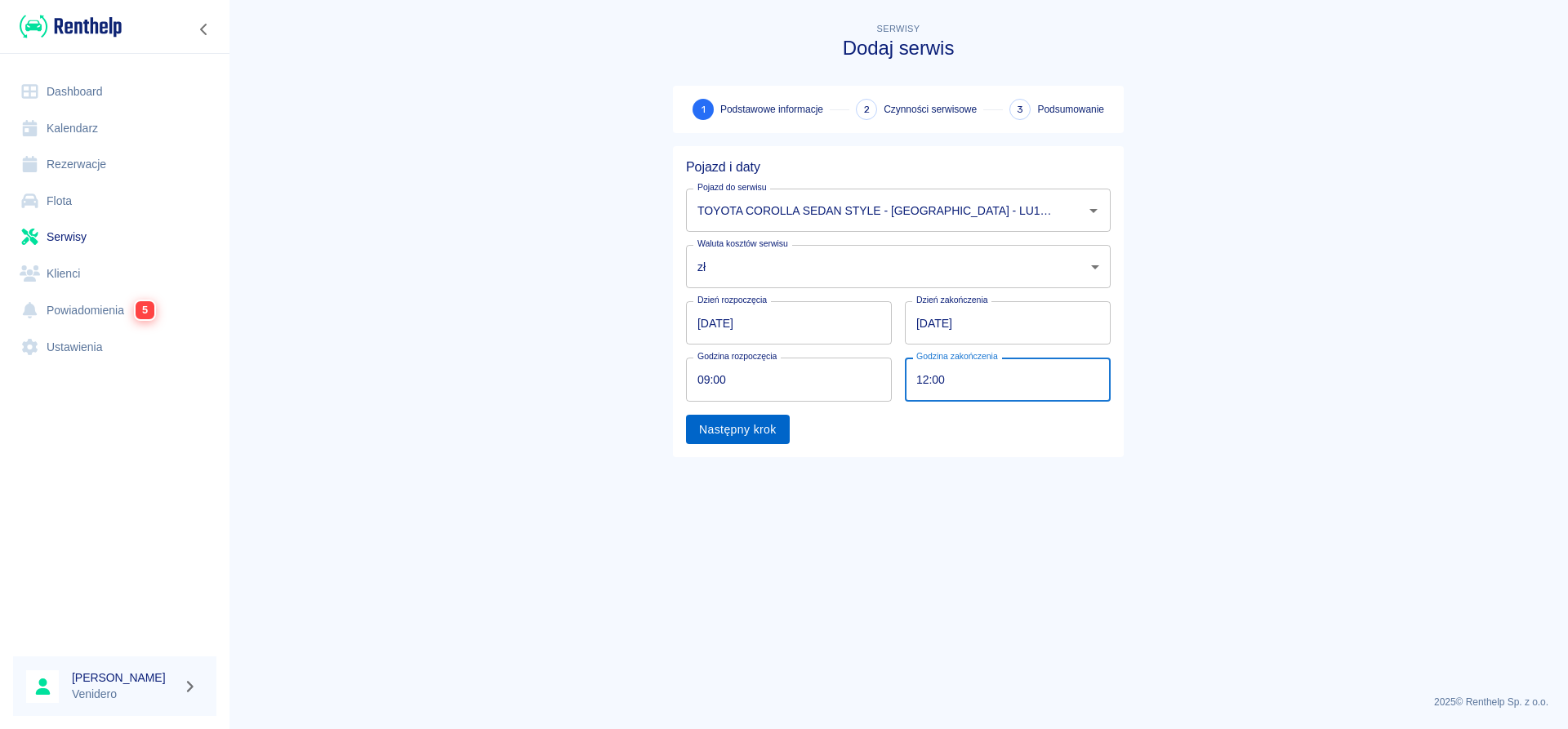
type input "12:00"
click at [718, 430] on button "Następny krok" at bounding box center [738, 430] width 104 height 30
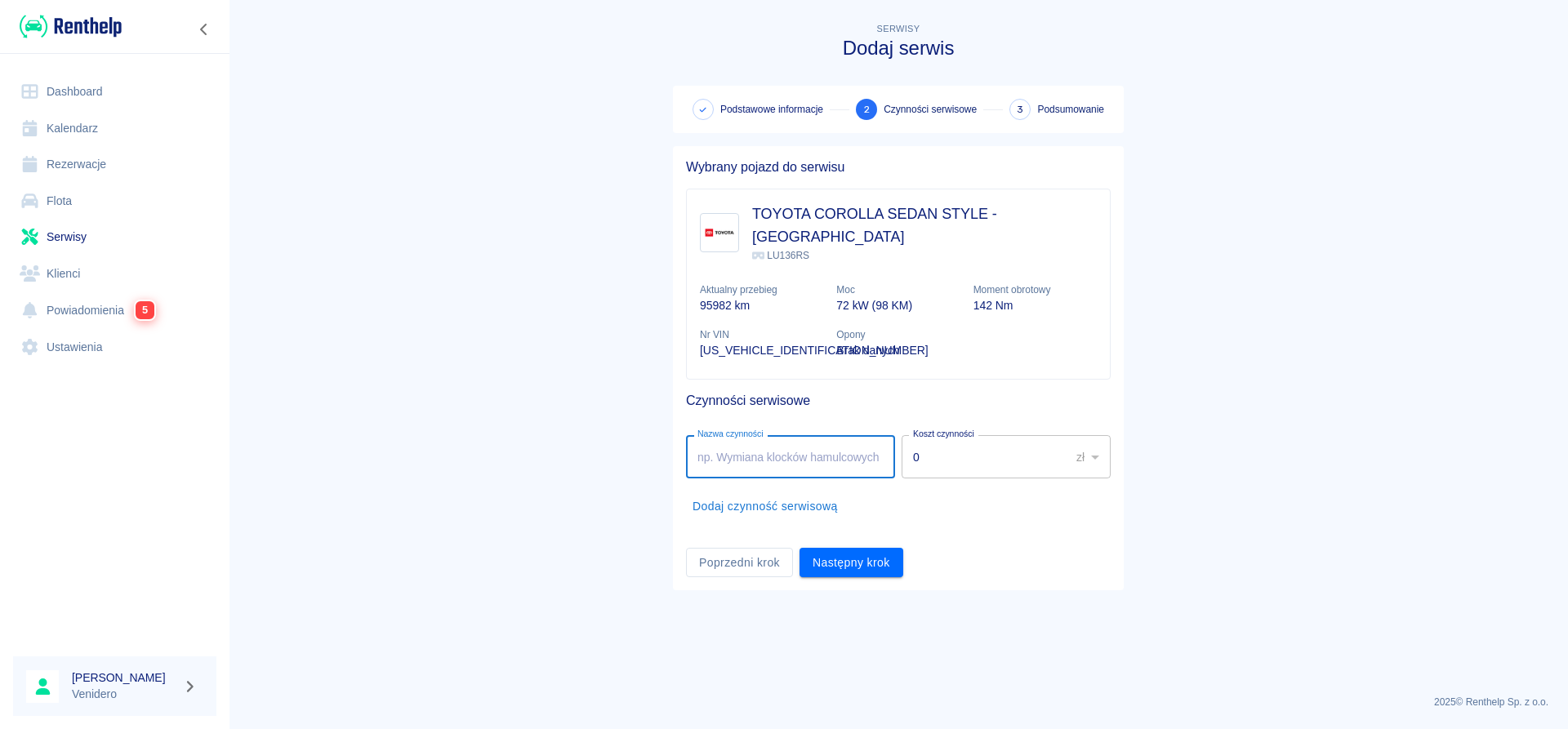
drag, startPoint x: 758, startPoint y: 438, endPoint x: 769, endPoint y: 439, distance: 11.0
click at [760, 439] on input "Nazwa czynności" at bounding box center [791, 456] width 209 height 43
type input "Wymiana listwy wtrysków gazu. Myśliwska."
click at [859, 552] on button "Następny krok" at bounding box center [852, 562] width 104 height 30
